Goal: Transaction & Acquisition: Purchase product/service

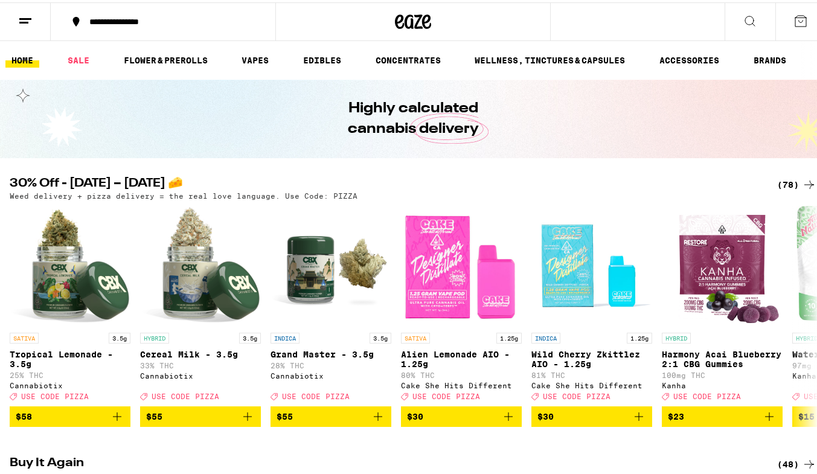
click at [777, 181] on div "(78)" at bounding box center [796, 182] width 39 height 14
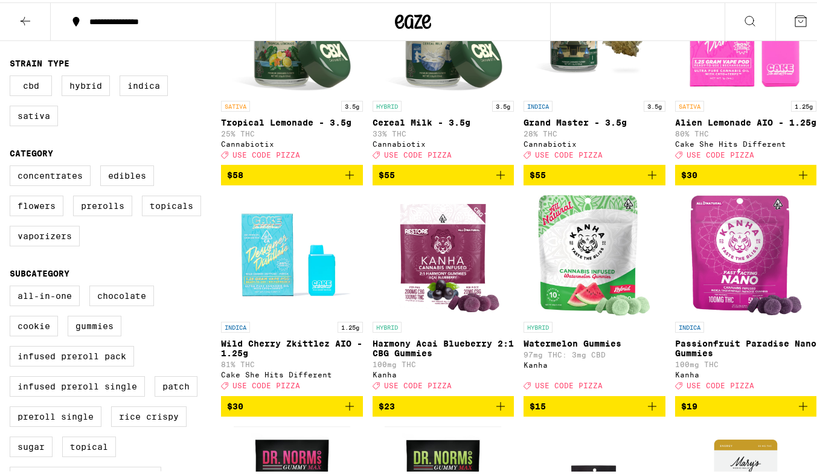
scroll to position [217, 0]
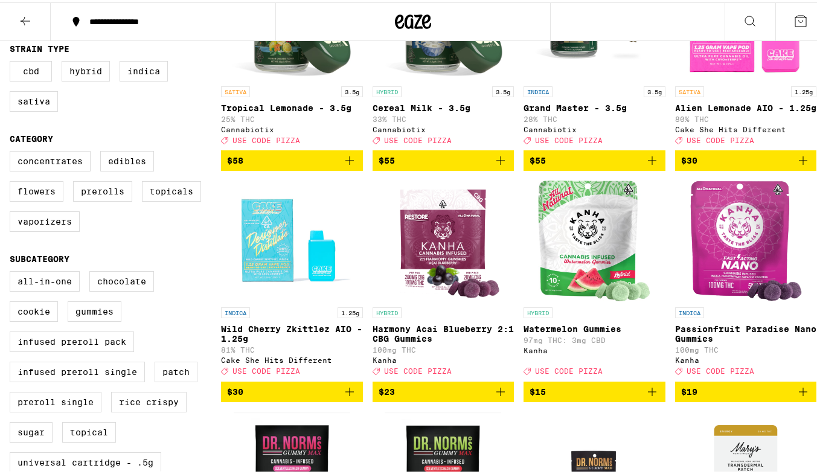
click at [496, 394] on icon "Add to bag" at bounding box center [500, 389] width 8 height 8
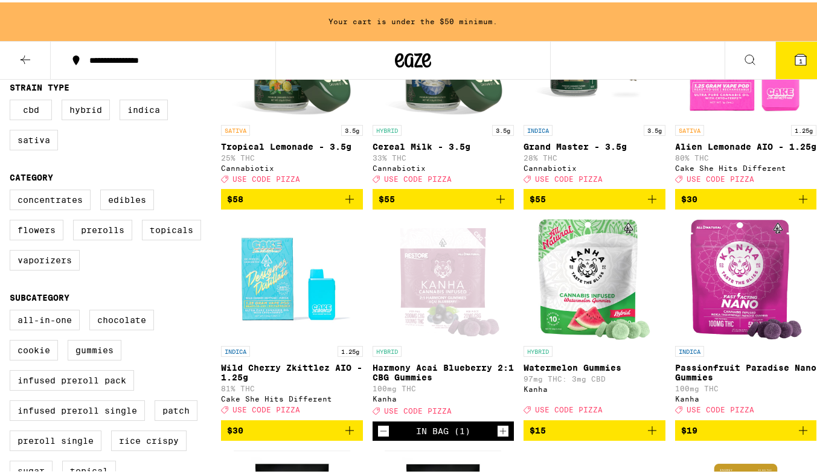
scroll to position [256, 0]
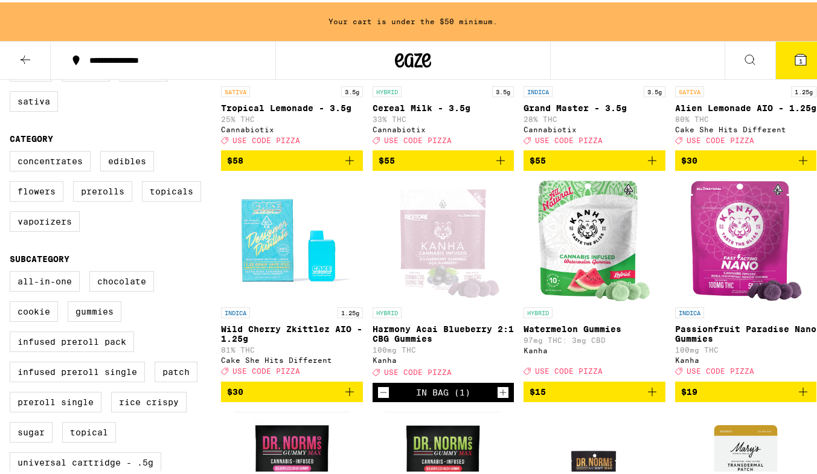
click at [796, 397] on icon "Add to bag" at bounding box center [803, 389] width 14 height 14
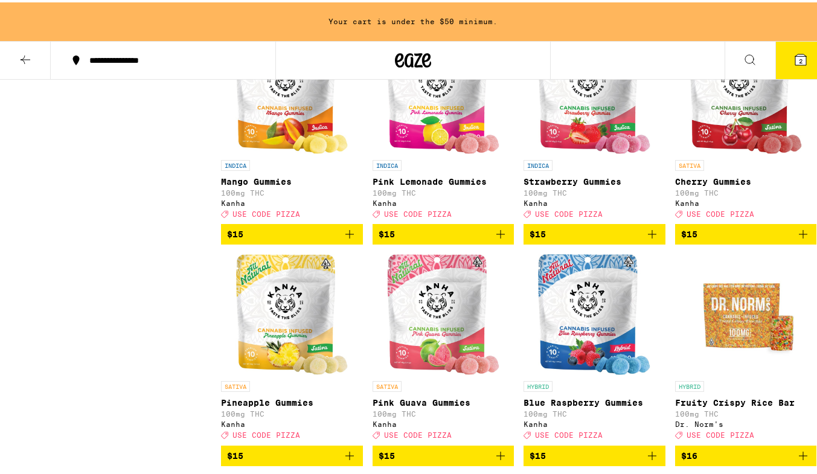
scroll to position [1101, 0]
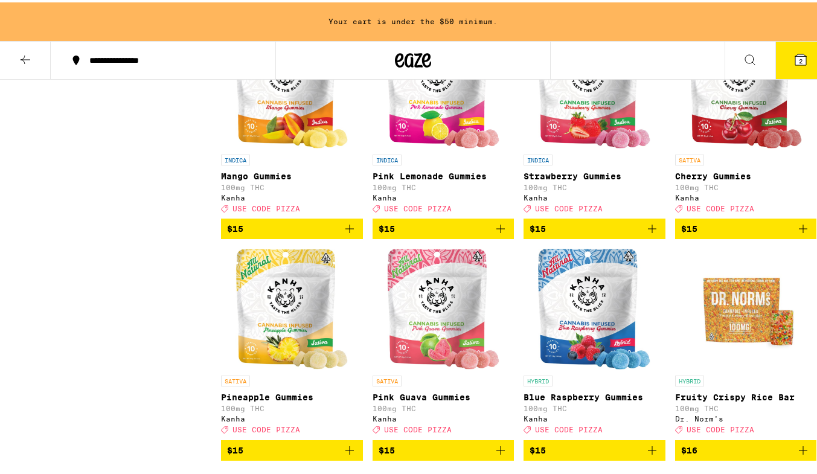
click at [495, 237] on button "$15" at bounding box center [443, 226] width 142 height 21
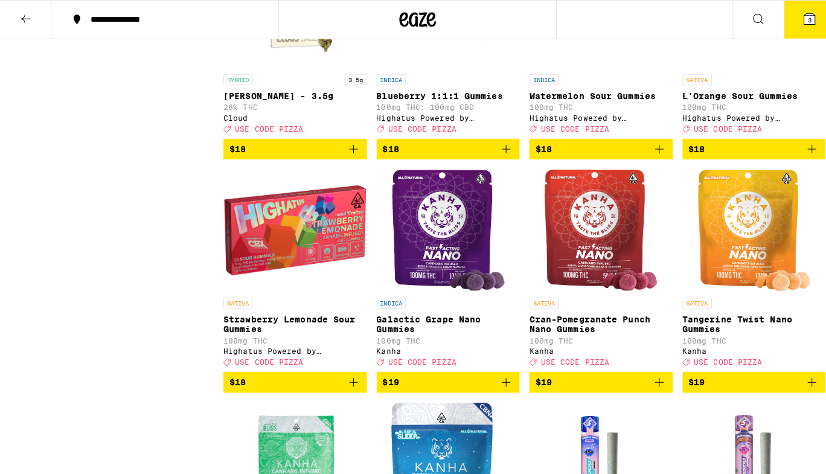
scroll to position [1839, 0]
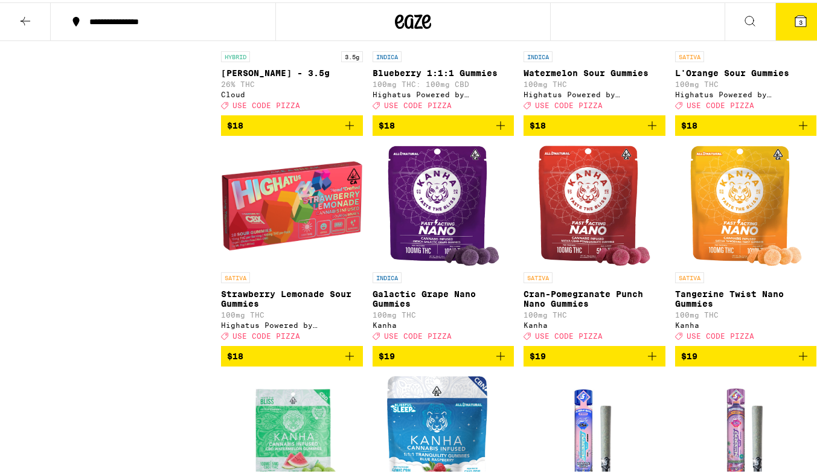
click at [343, 361] on icon "Add to bag" at bounding box center [349, 353] width 14 height 14
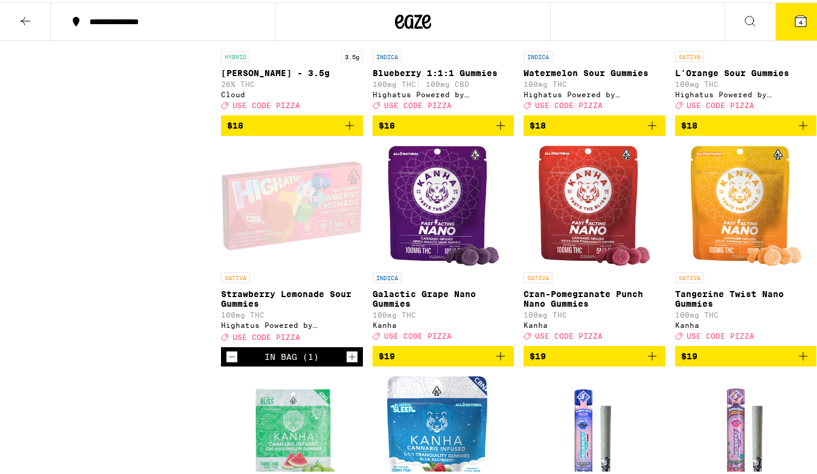
click at [497, 130] on icon "Add to bag" at bounding box center [500, 123] width 14 height 14
click at [788, 11] on button "5" at bounding box center [800, 19] width 51 height 37
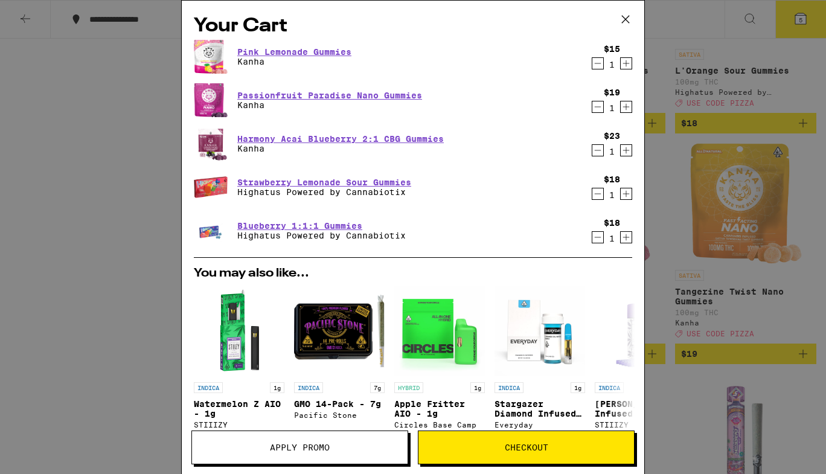
click at [592, 63] on icon "Decrement" at bounding box center [597, 63] width 11 height 14
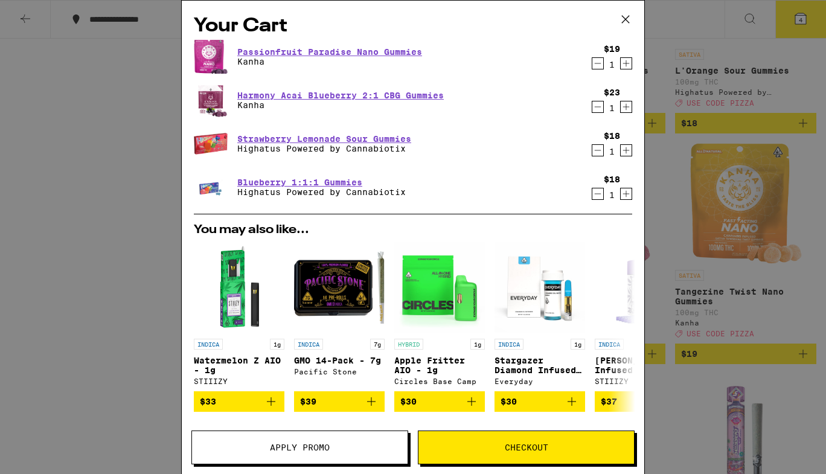
click at [713, 83] on div "Your Cart Passionfruit Paradise Nano Gummies Kanha $19 1 Harmony Acai Blueberry…" at bounding box center [413, 237] width 826 height 474
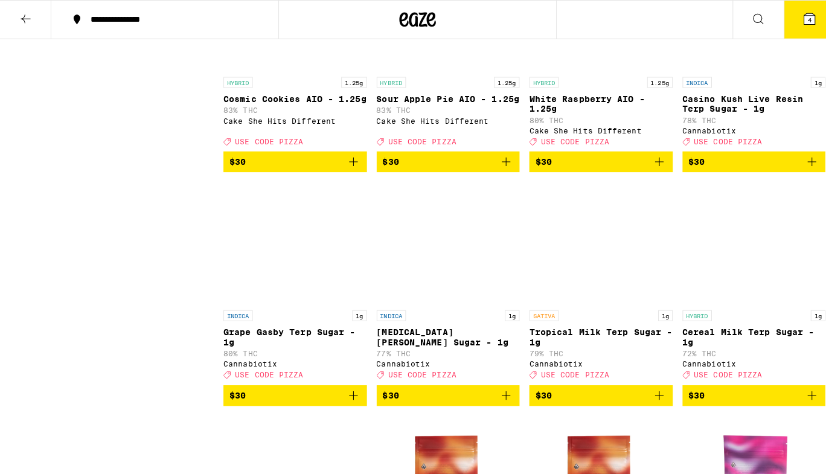
scroll to position [3370, 0]
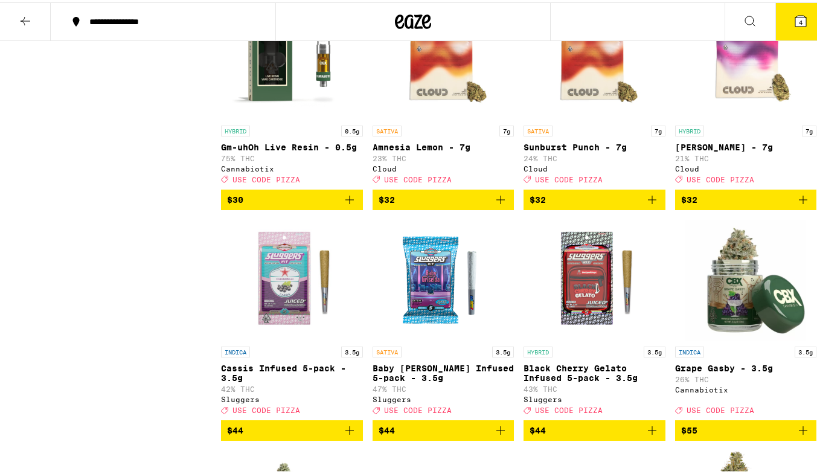
click at [346, 205] on icon "Add to bag" at bounding box center [349, 197] width 14 height 14
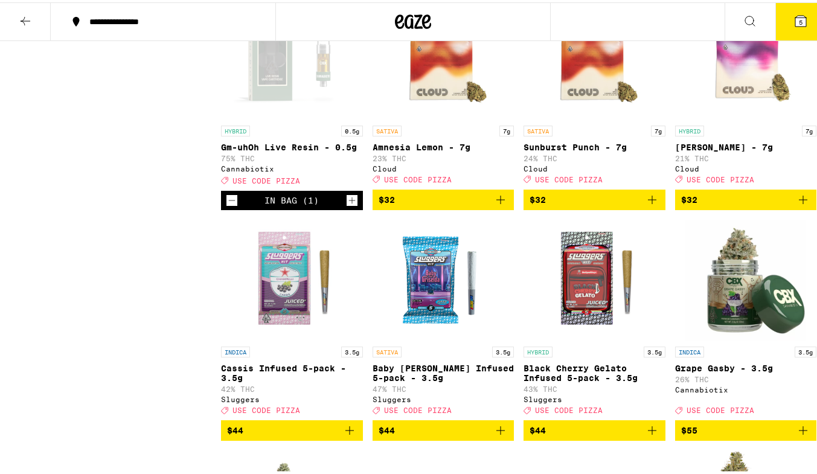
click at [806, 28] on button "5" at bounding box center [800, 19] width 51 height 37
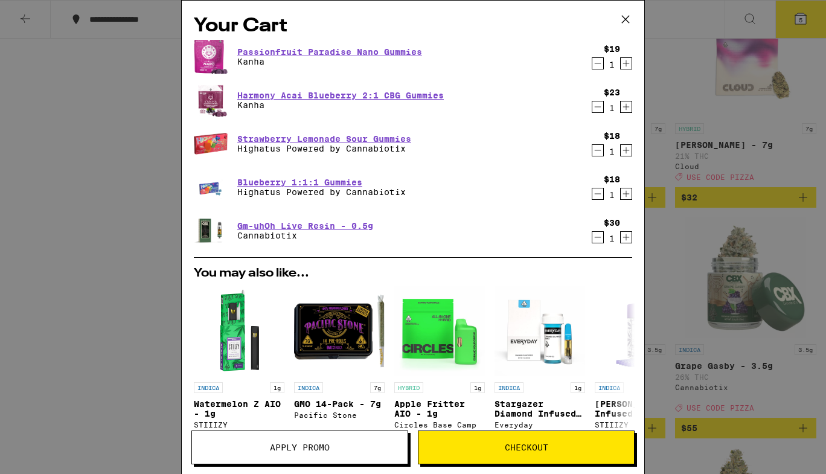
click at [330, 445] on span "Apply Promo" at bounding box center [299, 447] width 215 height 8
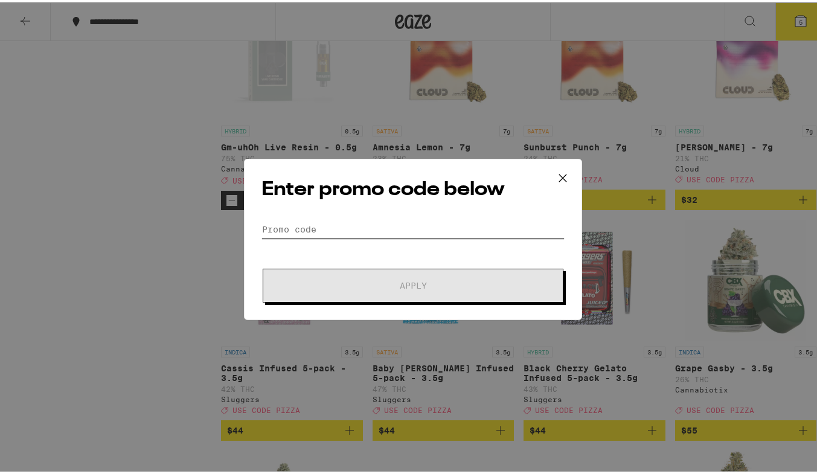
click at [372, 221] on input "Promo Code" at bounding box center [412, 227] width 303 height 18
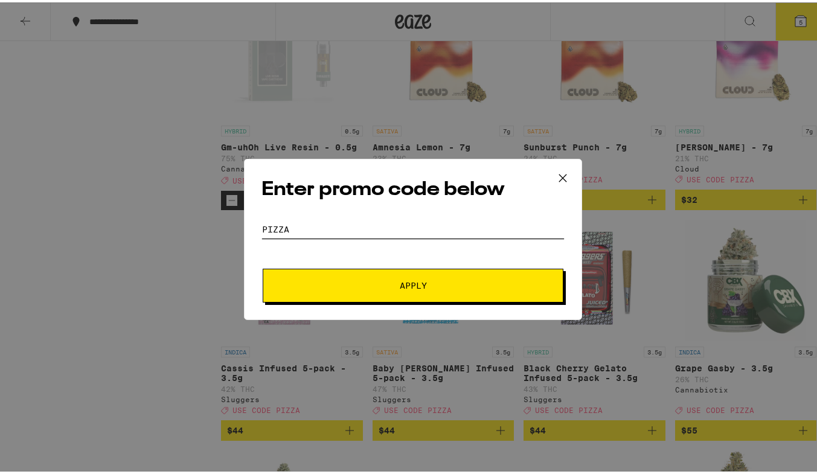
type input "pizza"
click at [367, 275] on button "Apply" at bounding box center [413, 283] width 301 height 34
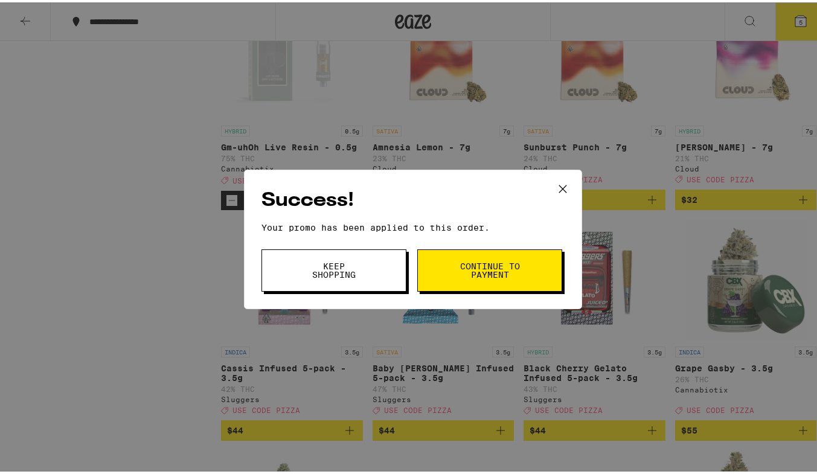
click at [366, 272] on button "Keep Shopping" at bounding box center [333, 268] width 145 height 42
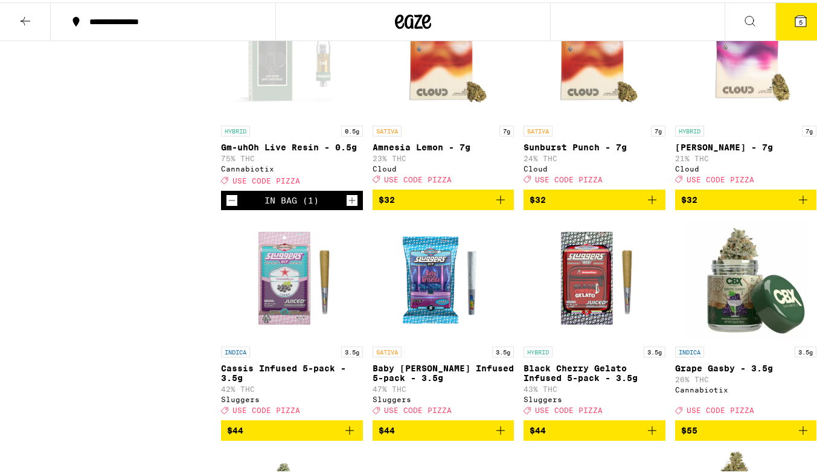
click at [793, 11] on icon at bounding box center [800, 18] width 14 height 14
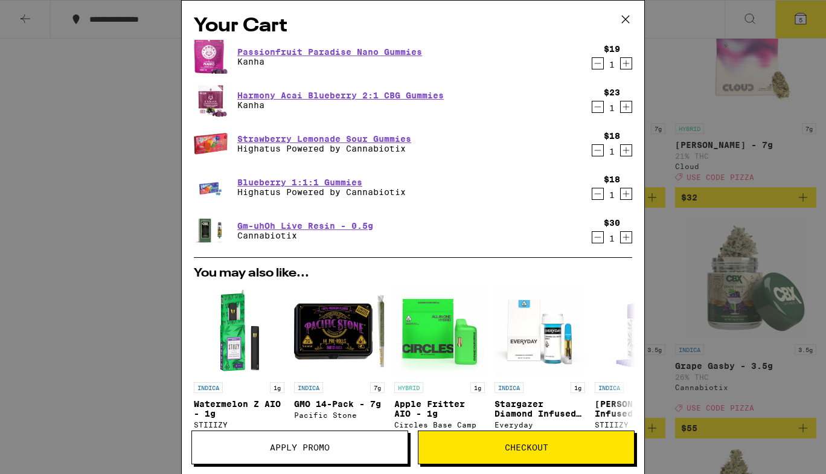
click at [660, 173] on div "Your Cart Passionfruit Paradise Nano Gummies Kanha $19 1 Harmony Acai Blueberry…" at bounding box center [413, 237] width 826 height 474
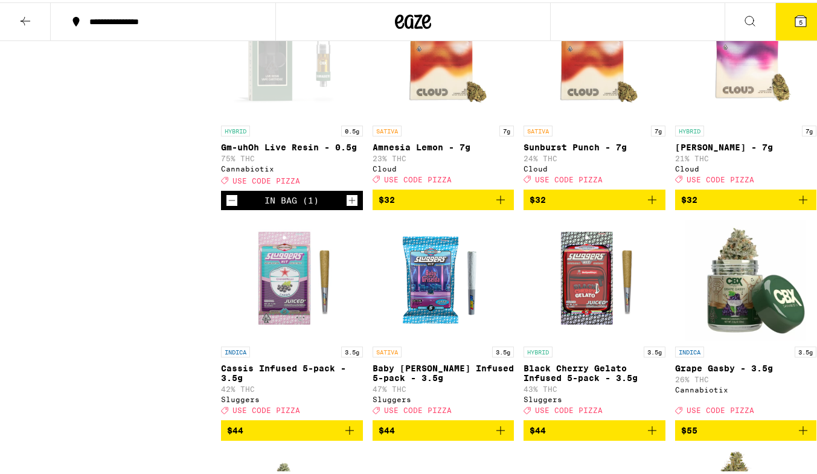
click at [34, 16] on button at bounding box center [25, 20] width 51 height 38
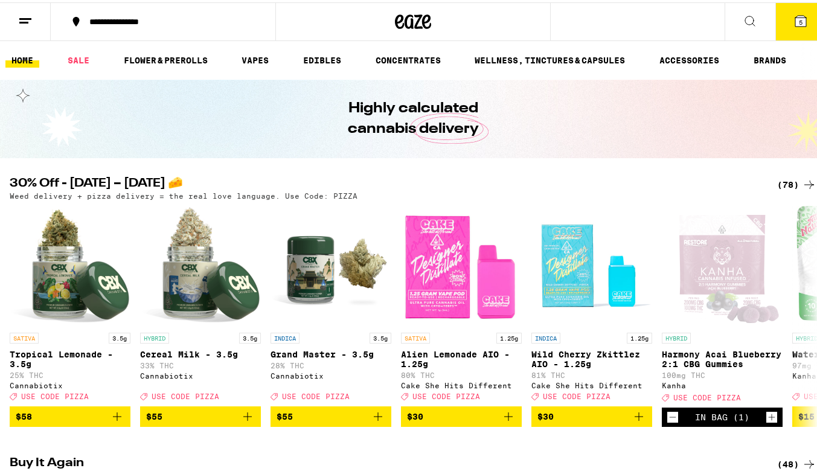
scroll to position [414, 0]
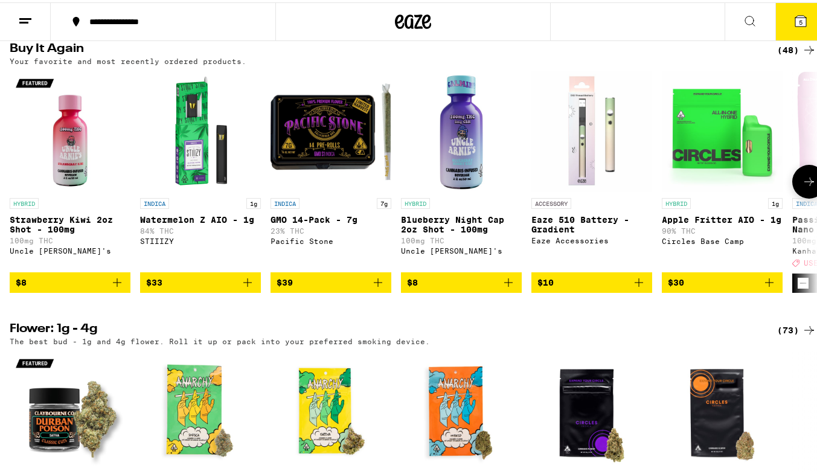
click at [506, 287] on icon "Add to bag" at bounding box center [508, 280] width 14 height 14
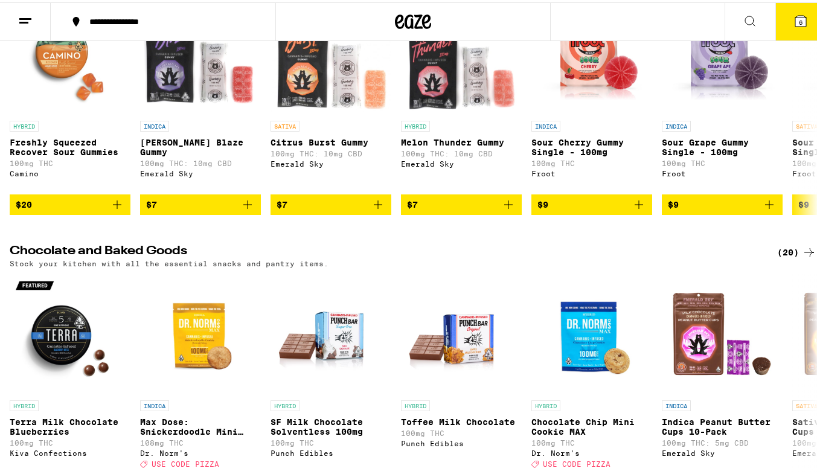
scroll to position [3729, 0]
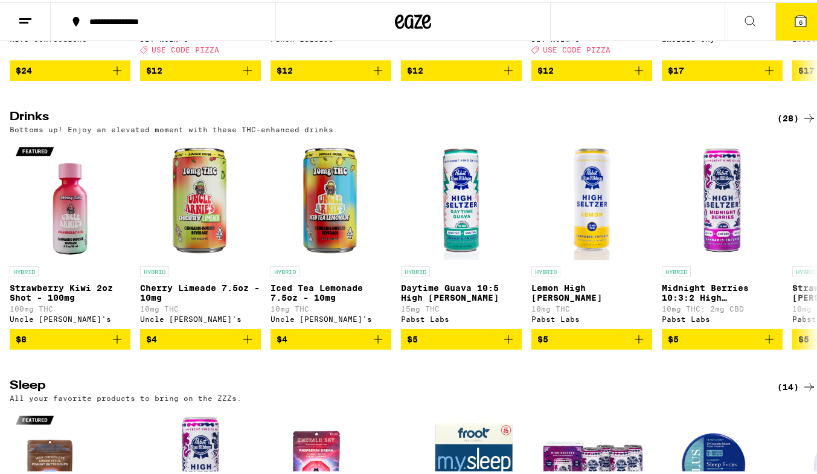
click at [777, 123] on div "(28)" at bounding box center [796, 116] width 39 height 14
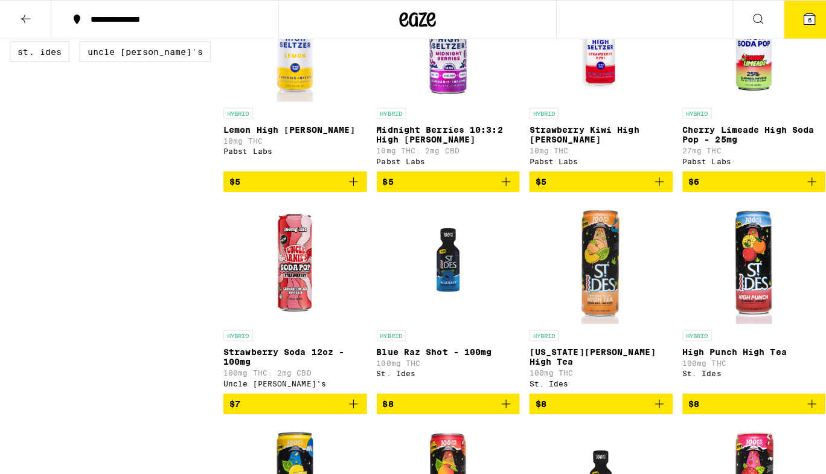
scroll to position [829, 0]
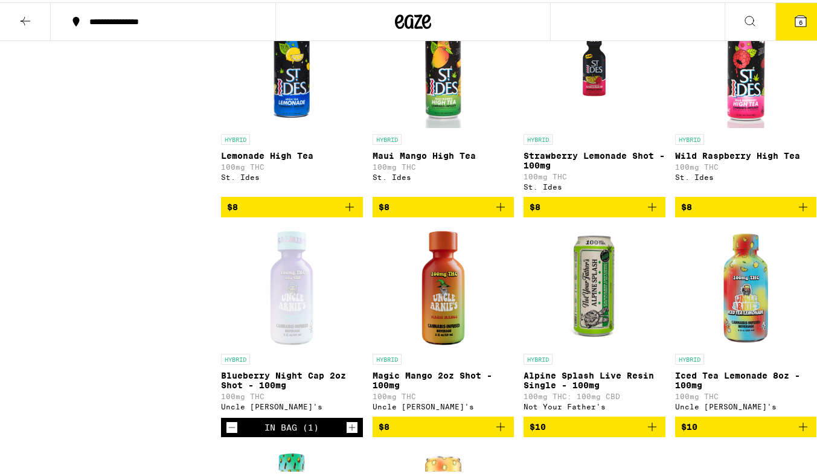
click at [645, 212] on icon "Add to bag" at bounding box center [652, 204] width 14 height 14
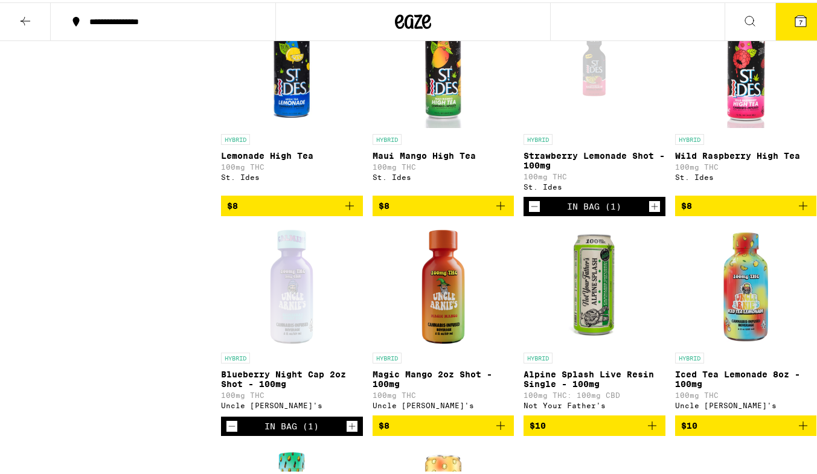
click at [346, 211] on icon "Add to bag" at bounding box center [349, 203] width 14 height 14
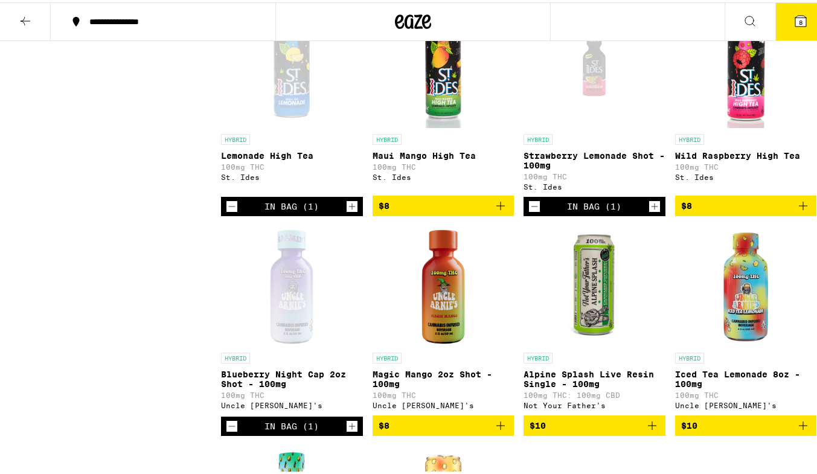
click at [500, 211] on icon "Add to bag" at bounding box center [500, 203] width 14 height 14
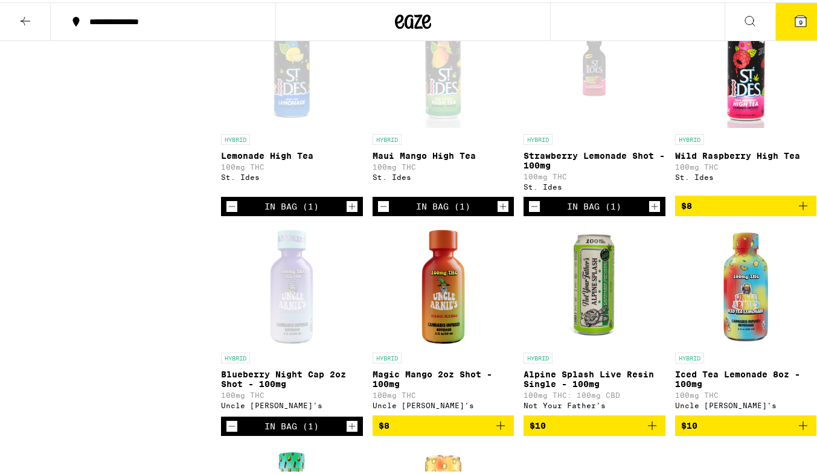
click at [645, 430] on icon "Add to bag" at bounding box center [652, 423] width 14 height 14
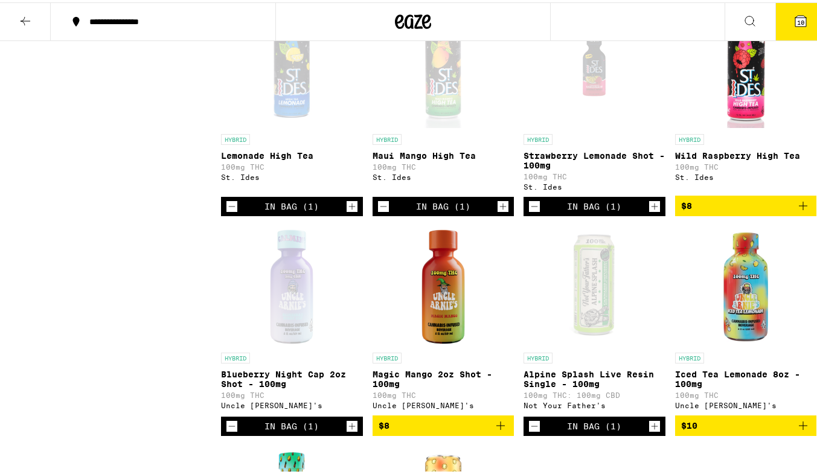
click at [793, 27] on button "10" at bounding box center [800, 19] width 51 height 37
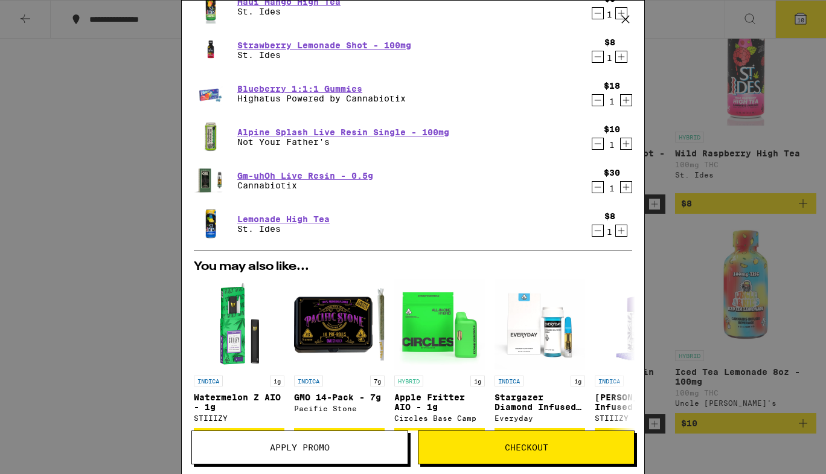
scroll to position [240, 0]
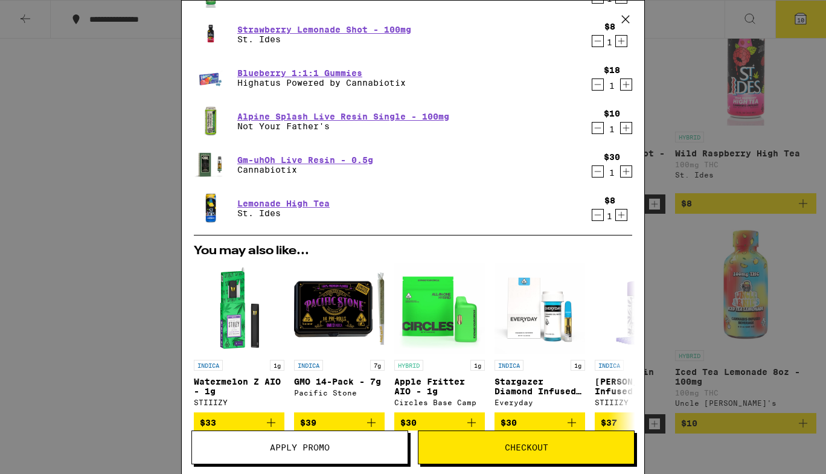
click at [645, 371] on div "Your Cart Passionfruit Paradise Nano Gummies Kanha $19 1 Blueberry Night Cap 2o…" at bounding box center [413, 237] width 826 height 474
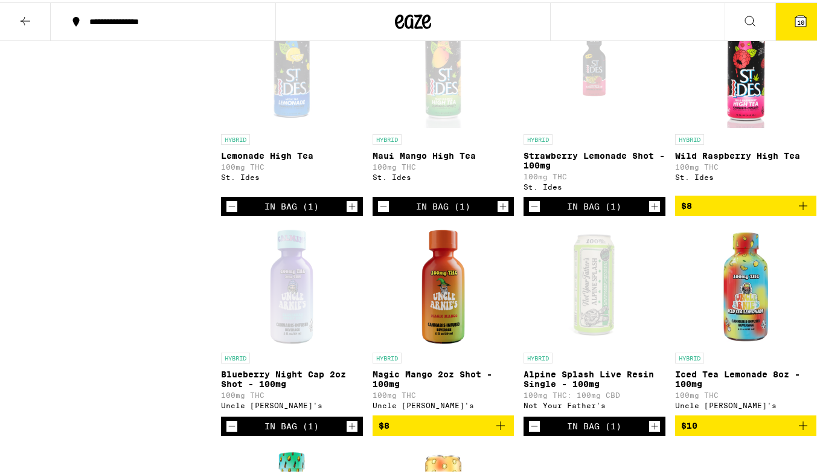
click at [797, 13] on icon at bounding box center [800, 18] width 14 height 14
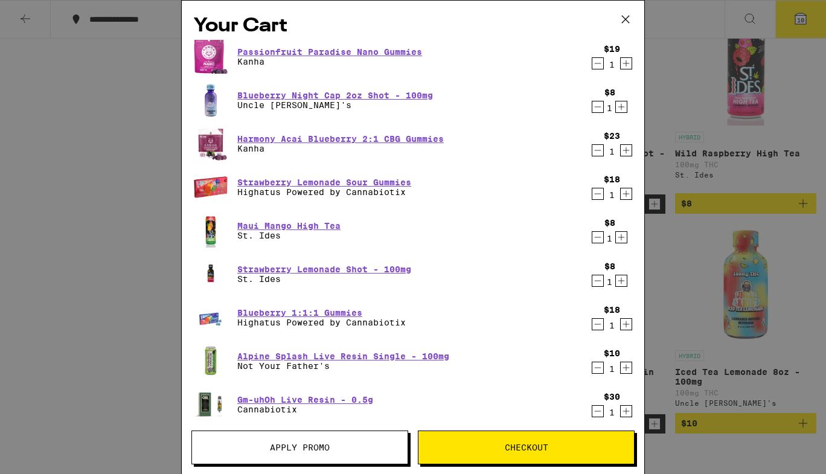
click at [592, 112] on icon "Decrement" at bounding box center [597, 107] width 11 height 14
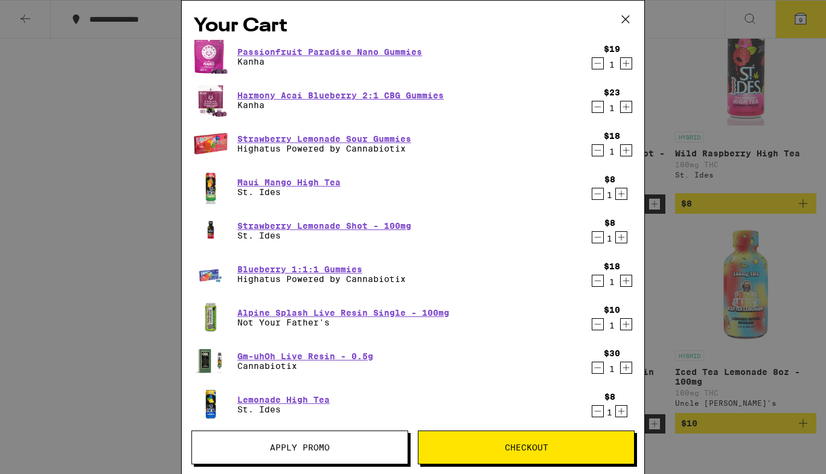
scroll to position [382, 0]
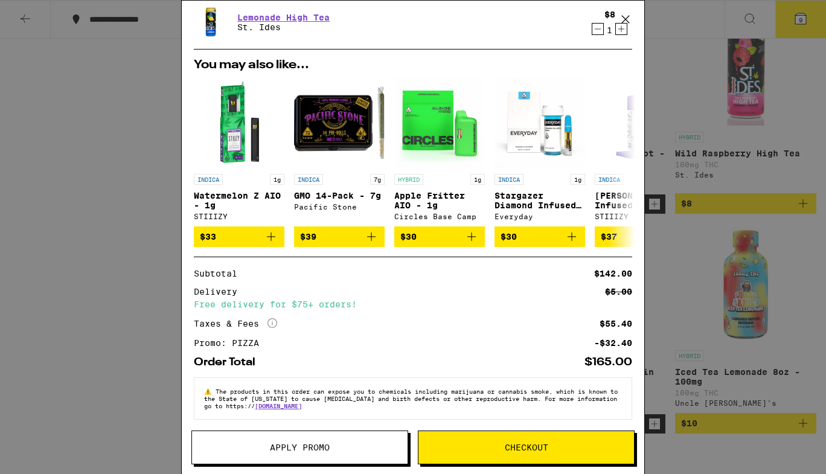
click at [644, 88] on div "Your Cart Passionfruit Paradise Nano Gummies Kanha $19 1 Harmony Acai Blueberry…" at bounding box center [413, 237] width 464 height 474
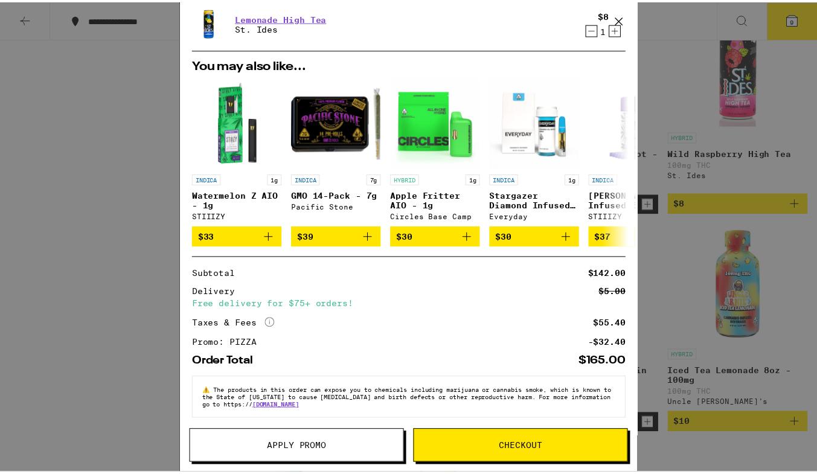
scroll to position [0, 0]
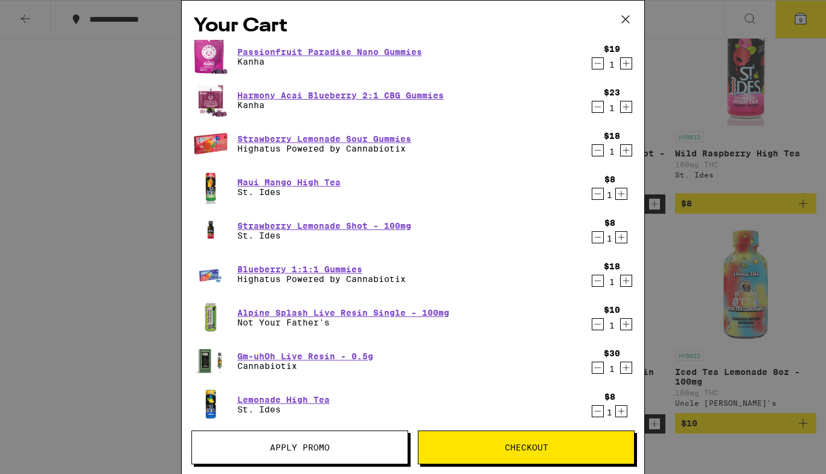
click at [626, 20] on icon at bounding box center [625, 19] width 7 height 7
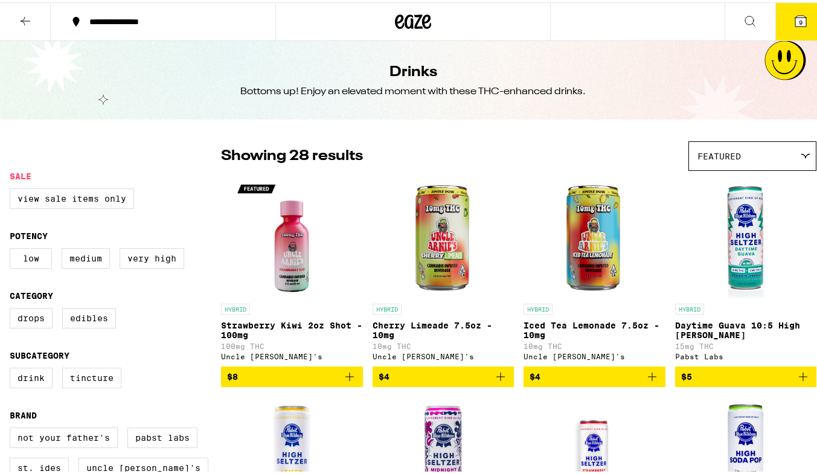
click at [800, 35] on button "9" at bounding box center [800, 19] width 51 height 37
